Goal: Check status: Check status

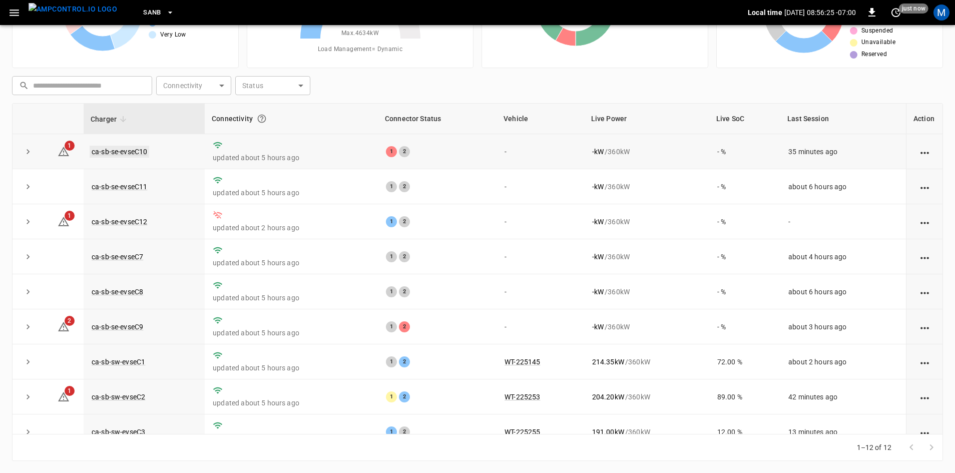
click at [138, 155] on link "ca-sb-se-evseC10" at bounding box center [120, 152] width 60 height 12
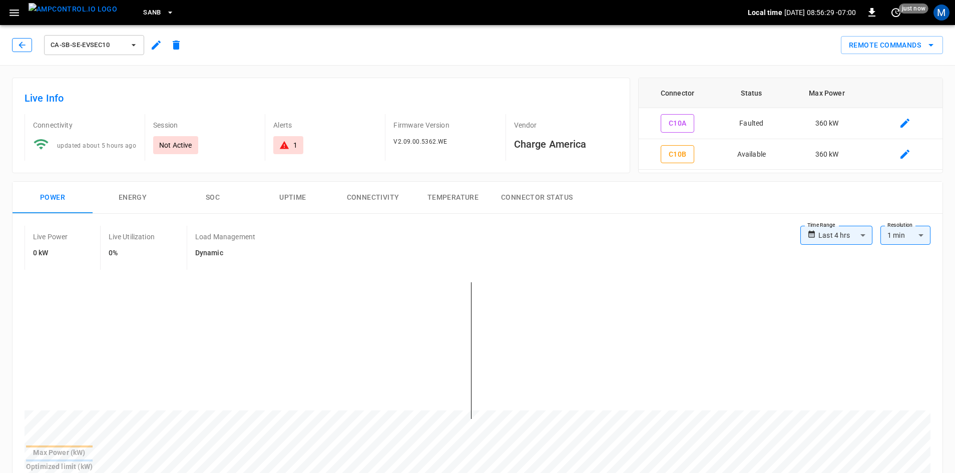
click at [19, 45] on icon "button" at bounding box center [22, 45] width 10 height 10
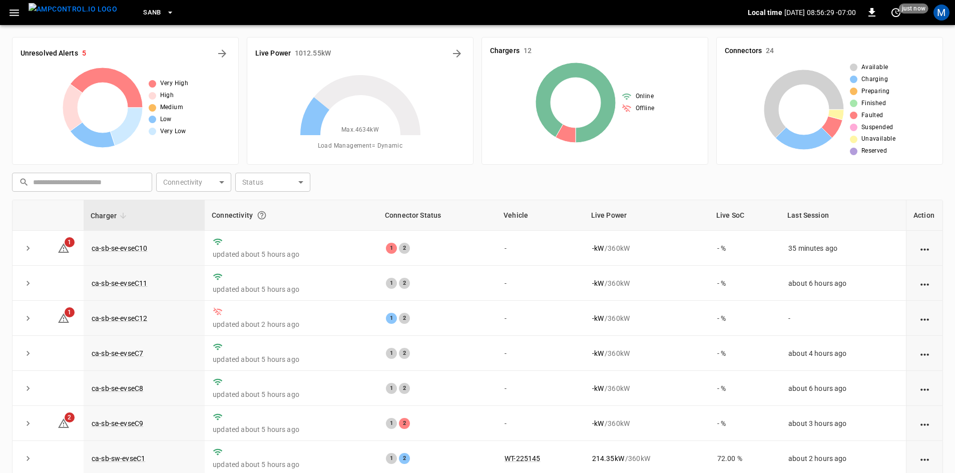
scroll to position [97, 0]
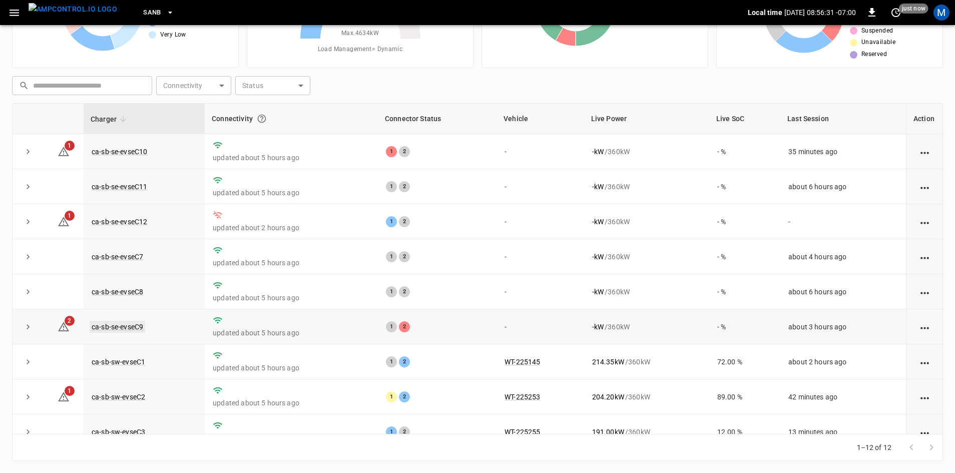
click at [120, 330] on link "ca-sb-se-evseC9" at bounding box center [118, 327] width 56 height 12
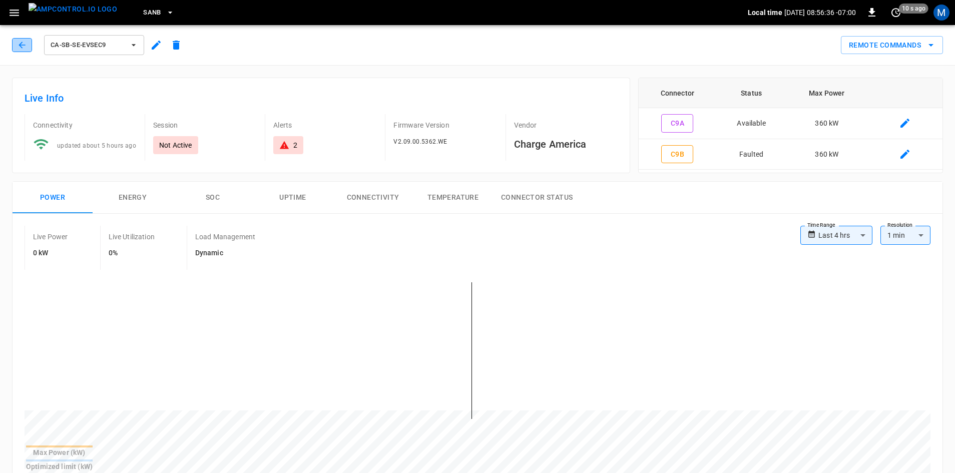
click at [16, 41] on button "button" at bounding box center [22, 45] width 20 height 14
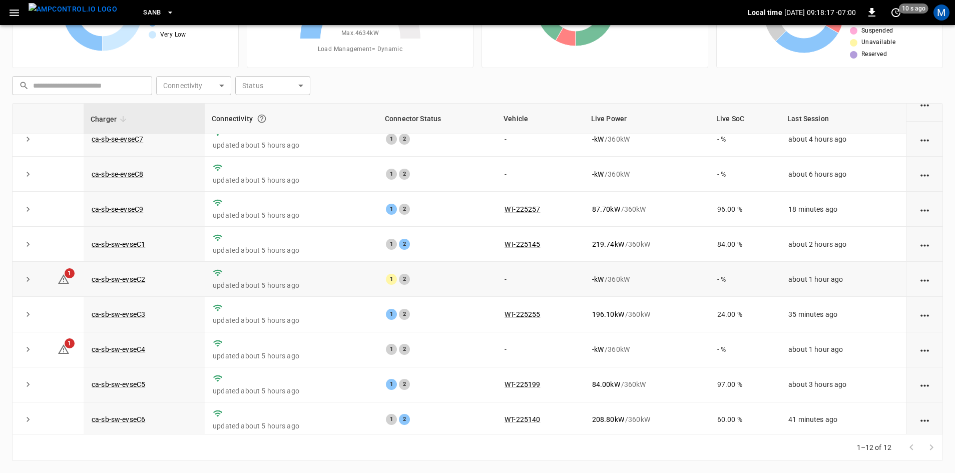
scroll to position [127, 0]
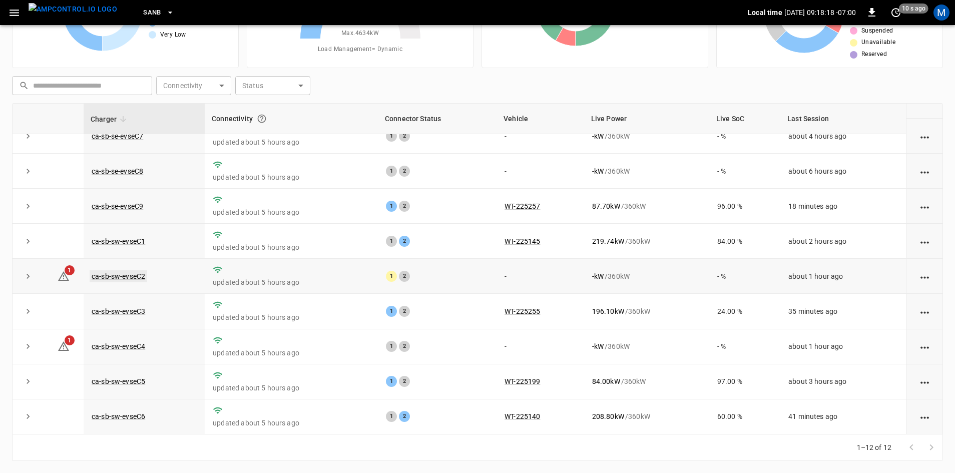
click at [122, 273] on link "ca-sb-sw-evseC2" at bounding box center [119, 276] width 58 height 12
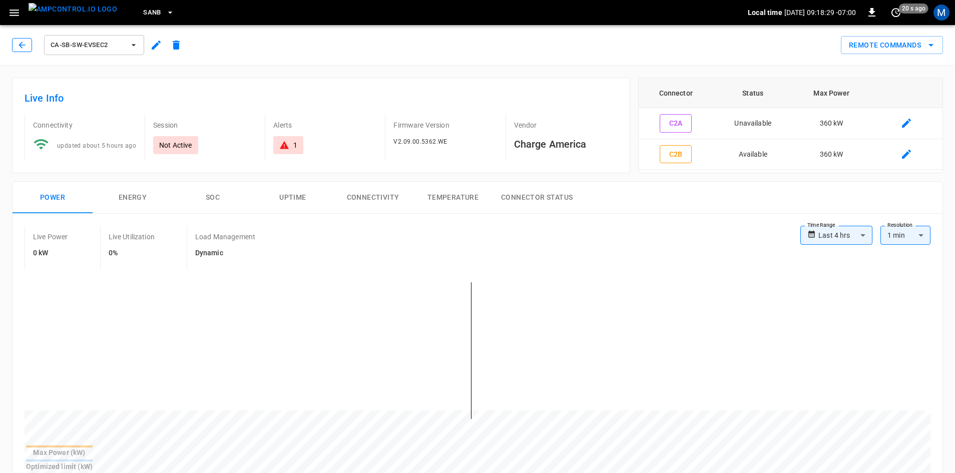
click at [25, 48] on icon "button" at bounding box center [22, 45] width 10 height 10
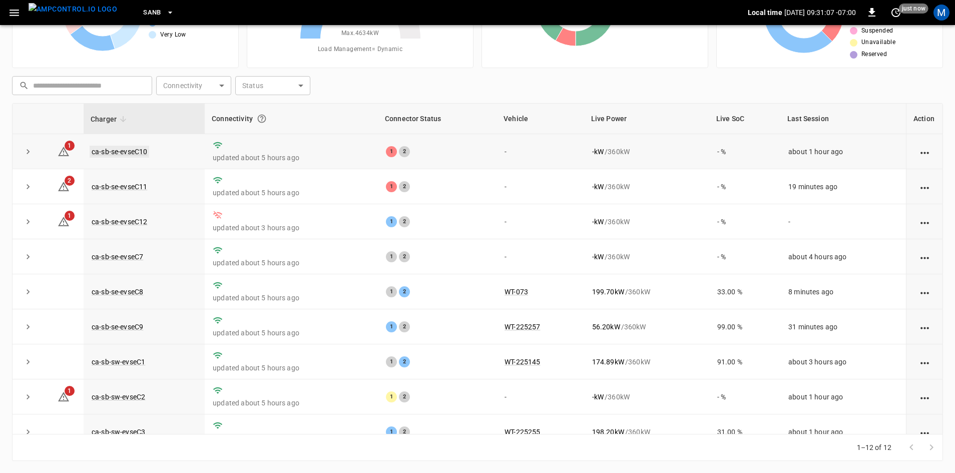
click at [143, 154] on link "ca-sb-se-evseC10" at bounding box center [120, 152] width 60 height 12
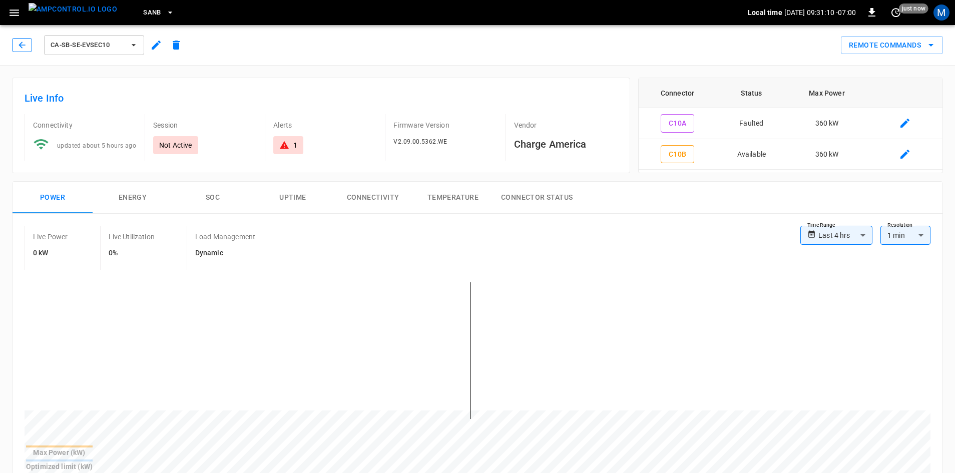
click at [26, 48] on icon "button" at bounding box center [22, 45] width 10 height 10
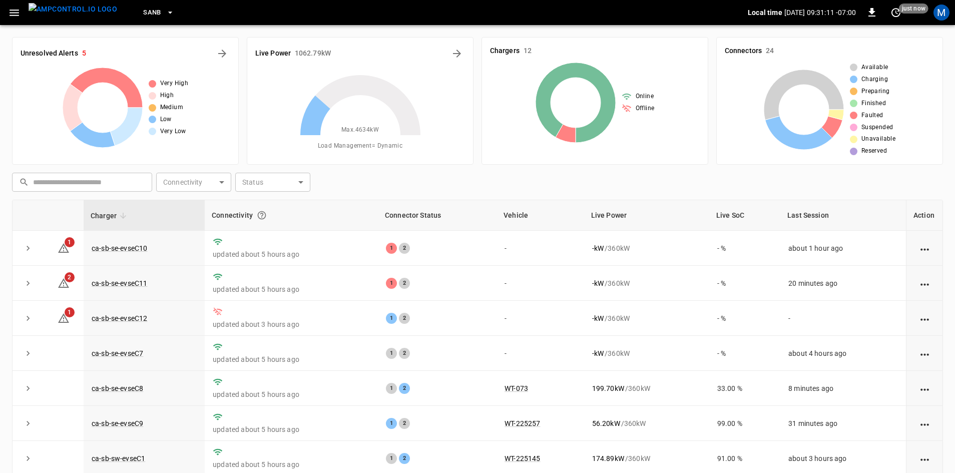
scroll to position [97, 0]
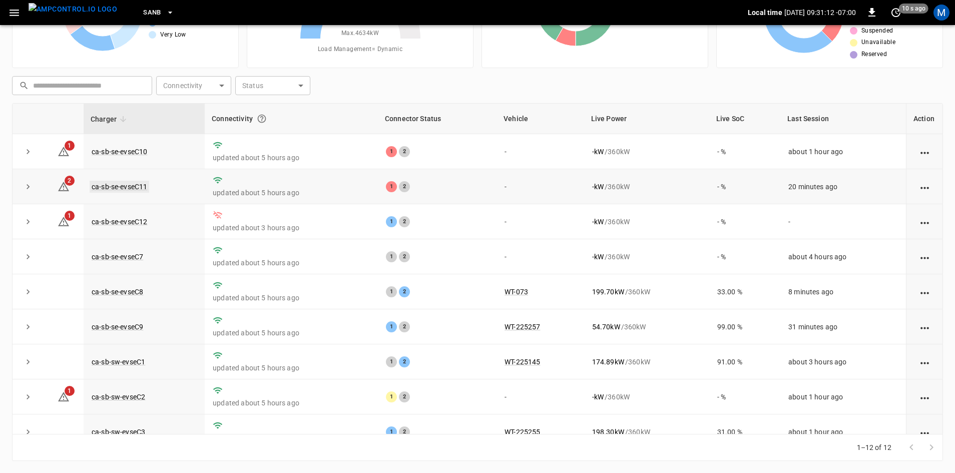
click at [139, 189] on link "ca-sb-se-evseC11" at bounding box center [120, 187] width 60 height 12
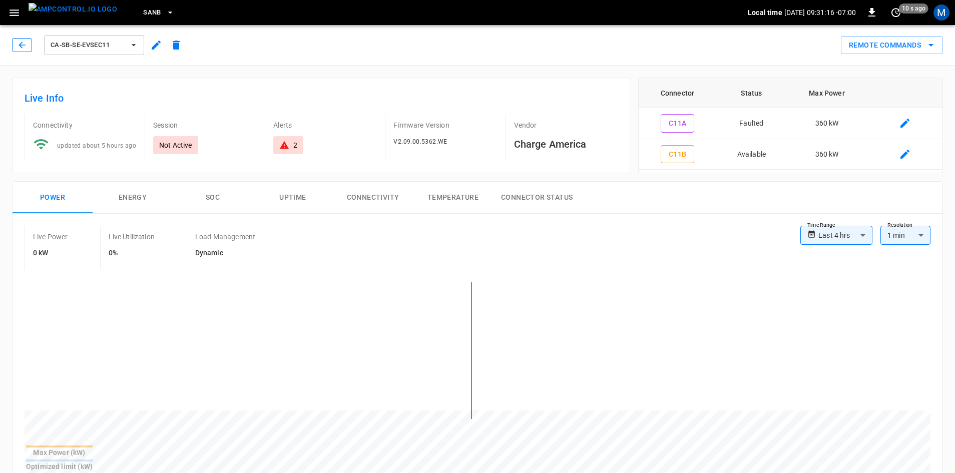
click at [25, 44] on icon "button" at bounding box center [22, 45] width 10 height 10
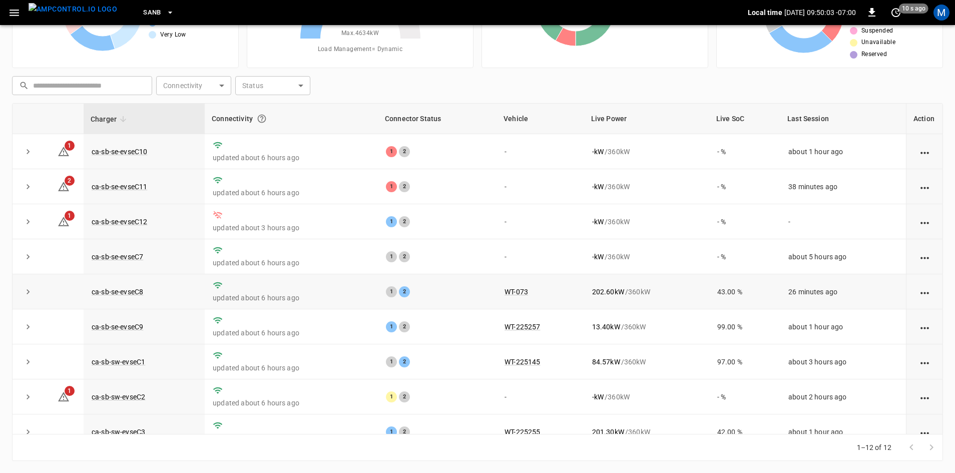
scroll to position [100, 0]
